Goal: Communication & Community: Share content

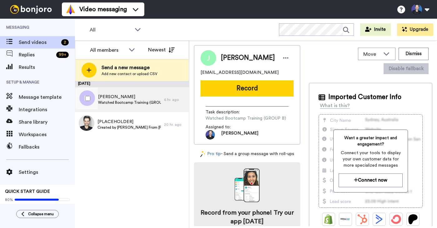
click at [144, 95] on span "[PERSON_NAME]" at bounding box center [129, 97] width 63 height 6
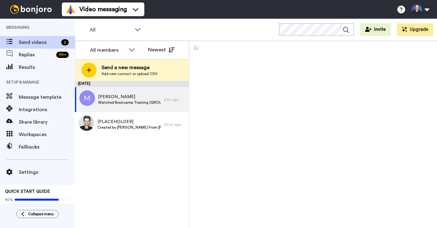
click at [132, 151] on div "[DATE] [PERSON_NAME] Watched Bootcamp Training (GROUP B) 6 hr. ago [PLACEHOLDER…" at bounding box center [132, 154] width 114 height 147
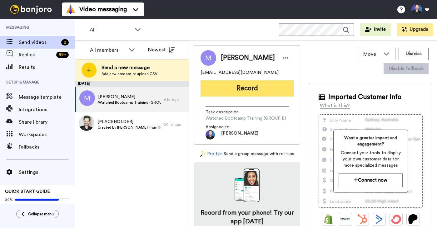
click at [248, 95] on button "Record" at bounding box center [246, 89] width 93 height 16
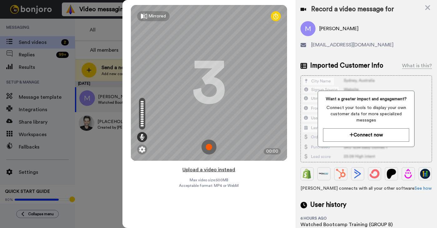
click at [226, 169] on button "Upload a video instead" at bounding box center [208, 170] width 56 height 8
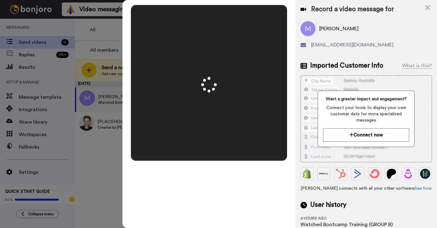
click at [286, 120] on video at bounding box center [209, 83] width 156 height 78
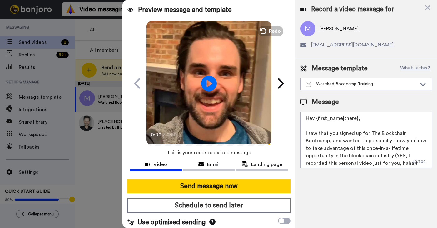
click at [246, 115] on video at bounding box center [208, 82] width 125 height 125
click at [237, 109] on video at bounding box center [208, 82] width 125 height 125
click at [204, 120] on video at bounding box center [208, 82] width 125 height 125
click at [217, 118] on video at bounding box center [208, 82] width 125 height 125
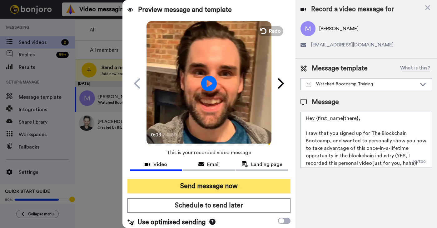
click at [226, 185] on button "Send message now" at bounding box center [208, 186] width 163 height 14
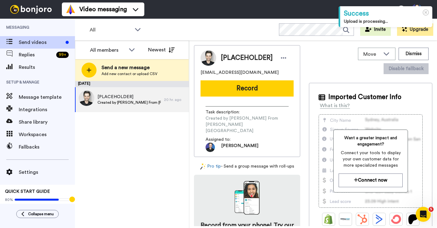
click at [156, 135] on div "September 26 [PLACEHOLDER] Created by Gregory From Dapp University 20 hr. ago" at bounding box center [132, 154] width 114 height 147
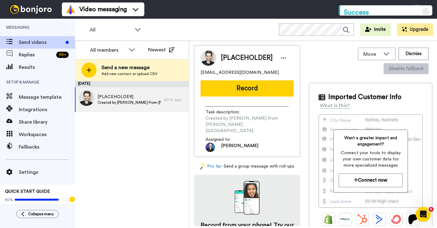
click at [155, 158] on div "September 26 [PLACEHOLDER] Created by Gregory From Dapp University 20 hr. ago" at bounding box center [132, 154] width 114 height 147
